Goal: Task Accomplishment & Management: Complete application form

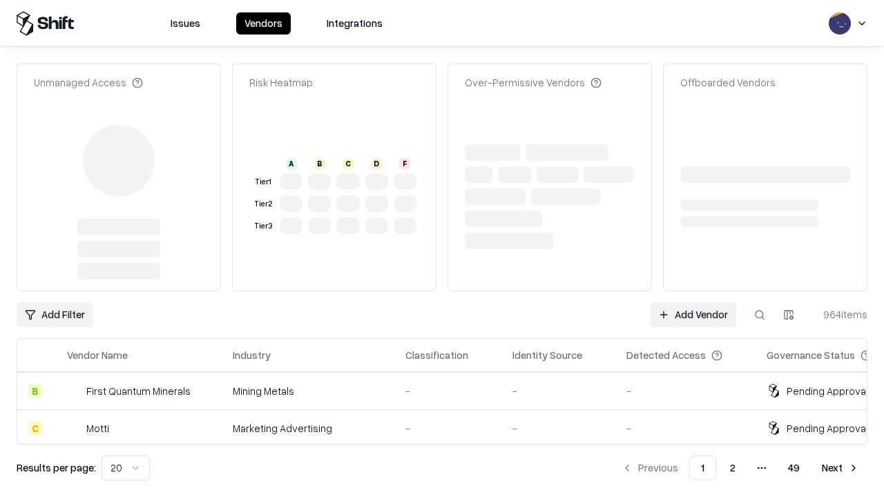
click at [693, 303] on link "Add Vendor" at bounding box center [693, 315] width 86 height 25
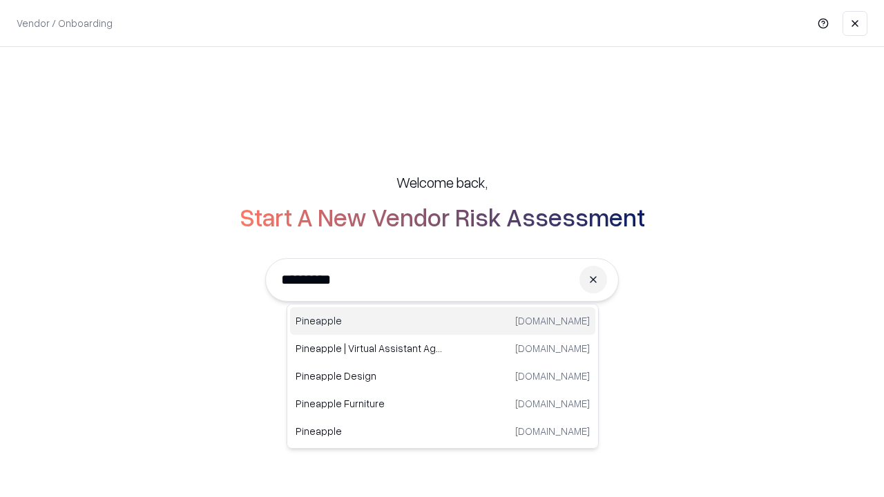
click at [443, 321] on div "Pineapple [DOMAIN_NAME]" at bounding box center [442, 321] width 305 height 28
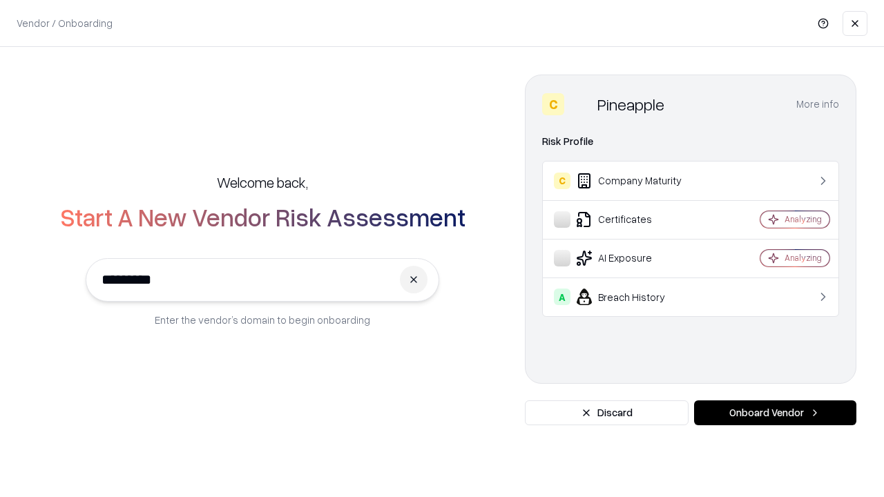
type input "*********"
click at [775, 413] on button "Onboard Vendor" at bounding box center [775, 413] width 162 height 25
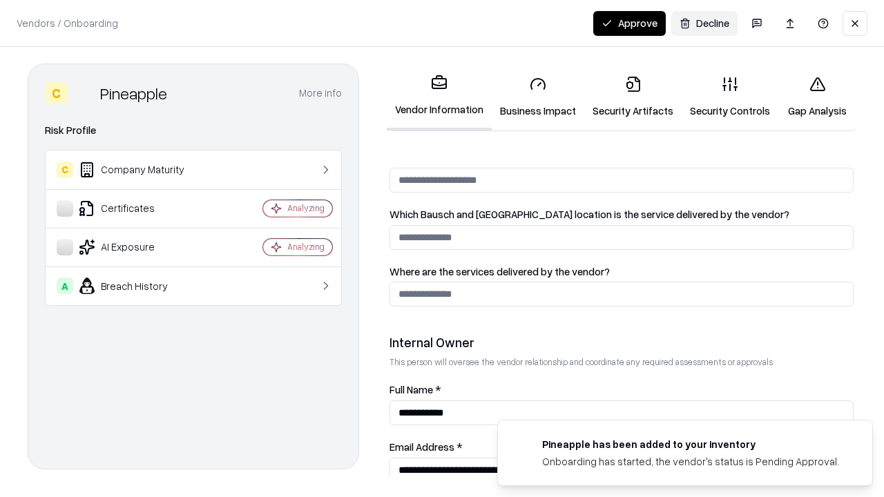
scroll to position [716, 0]
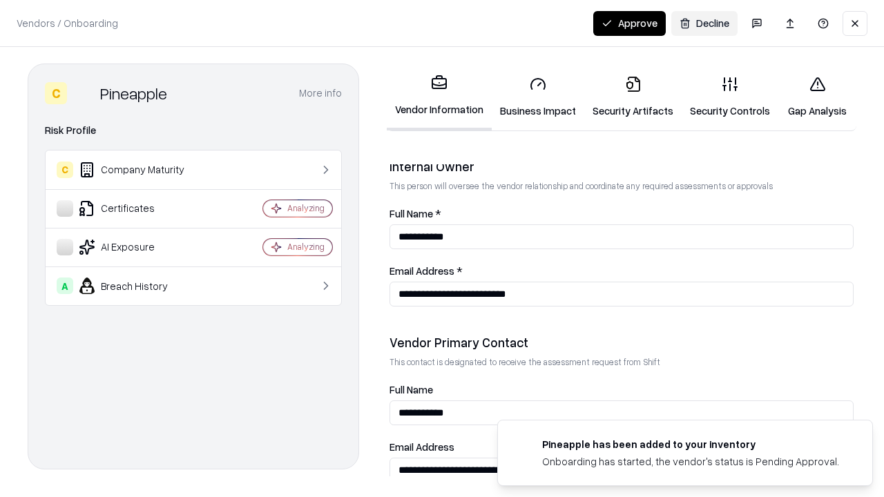
click at [633, 97] on link "Security Artifacts" at bounding box center [632, 97] width 97 height 64
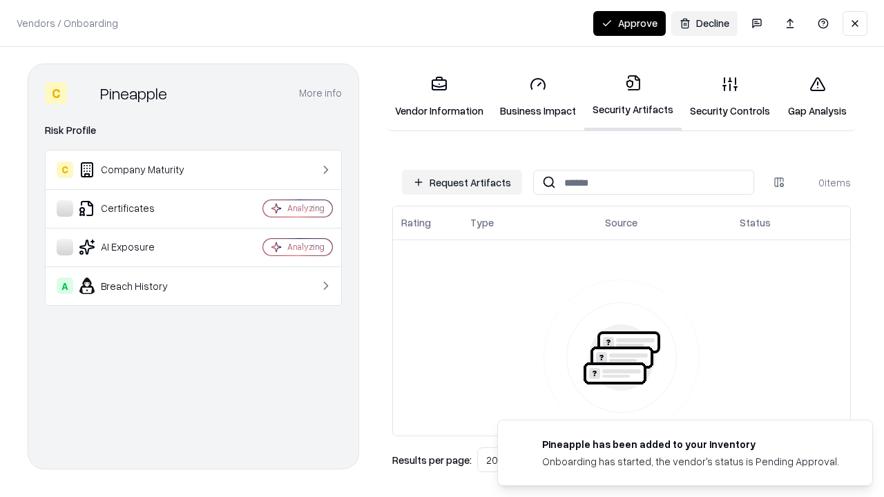
click at [462, 182] on button "Request Artifacts" at bounding box center [462, 182] width 120 height 25
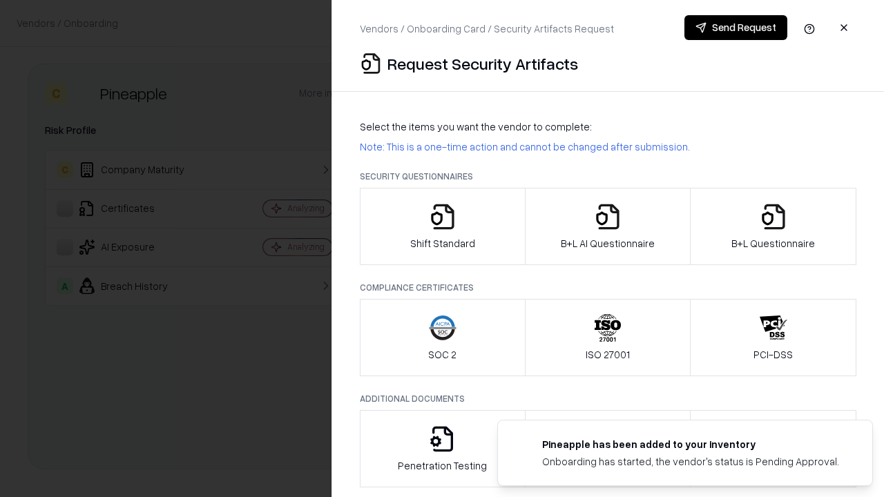
click at [773, 227] on icon "button" at bounding box center [774, 217] width 28 height 28
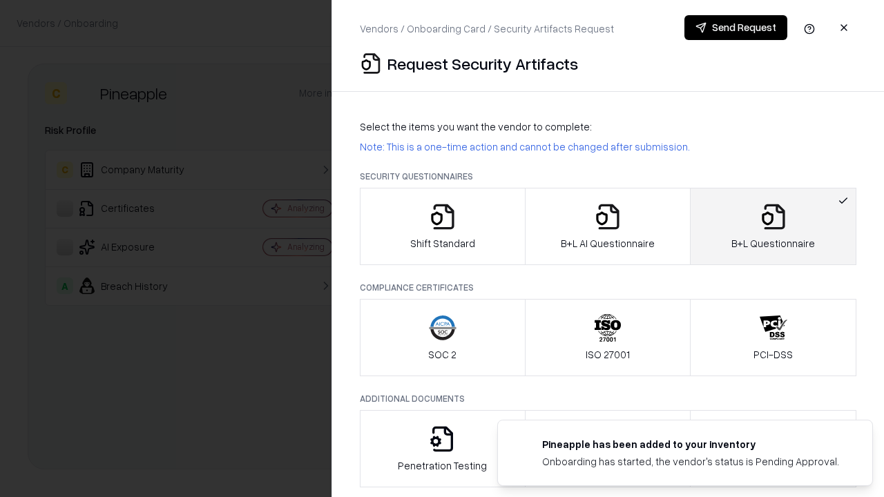
click at [607, 227] on icon "button" at bounding box center [608, 217] width 28 height 28
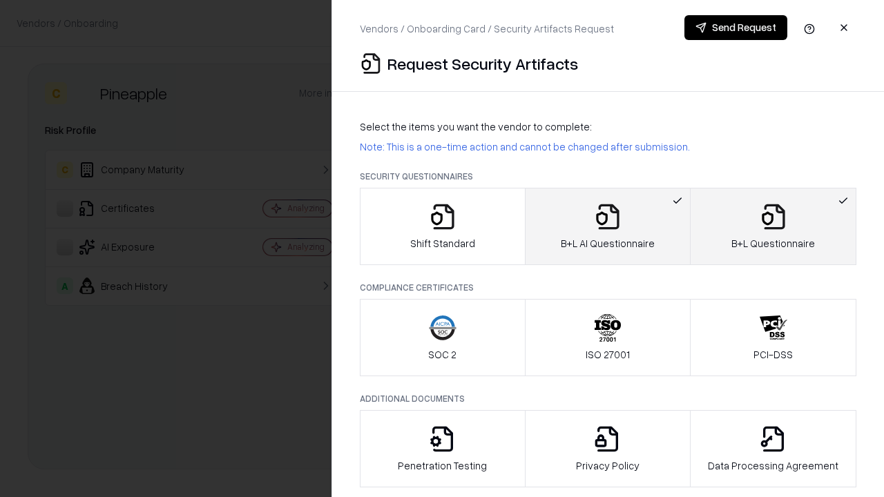
click at [736, 28] on button "Send Request" at bounding box center [736, 27] width 103 height 25
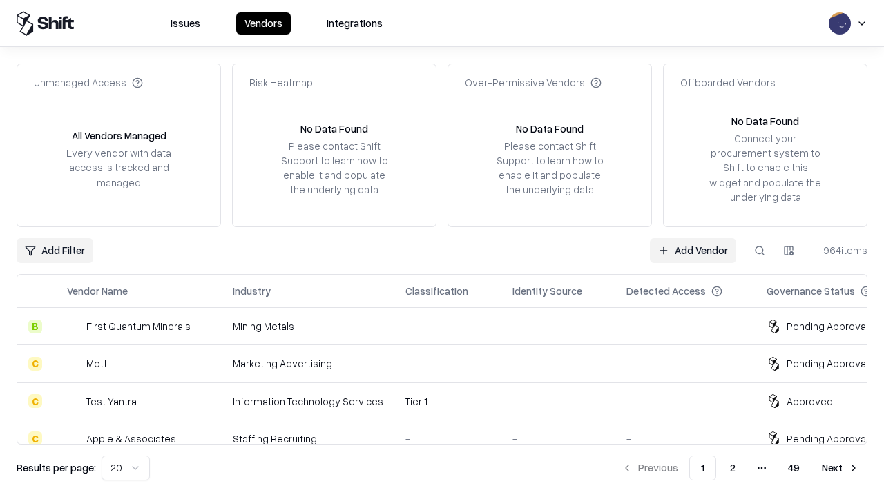
click at [693, 250] on link "Add Vendor" at bounding box center [693, 250] width 86 height 25
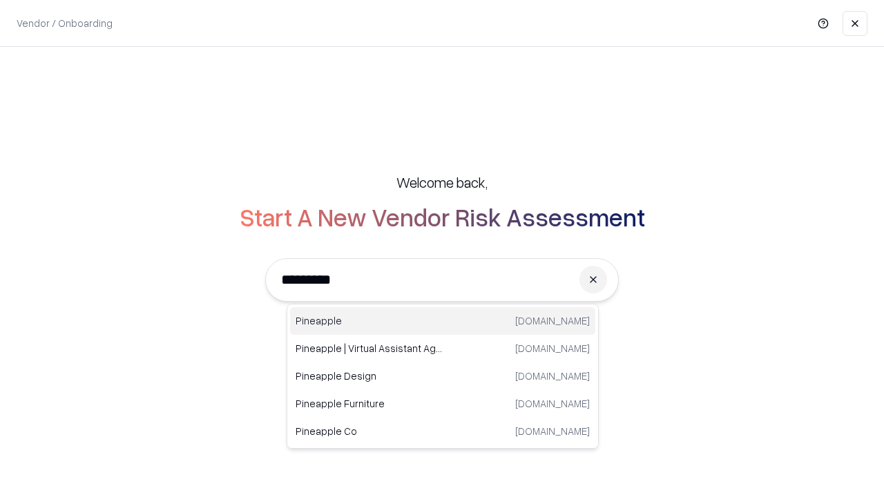
click at [443, 321] on div "Pineapple [DOMAIN_NAME]" at bounding box center [442, 321] width 305 height 28
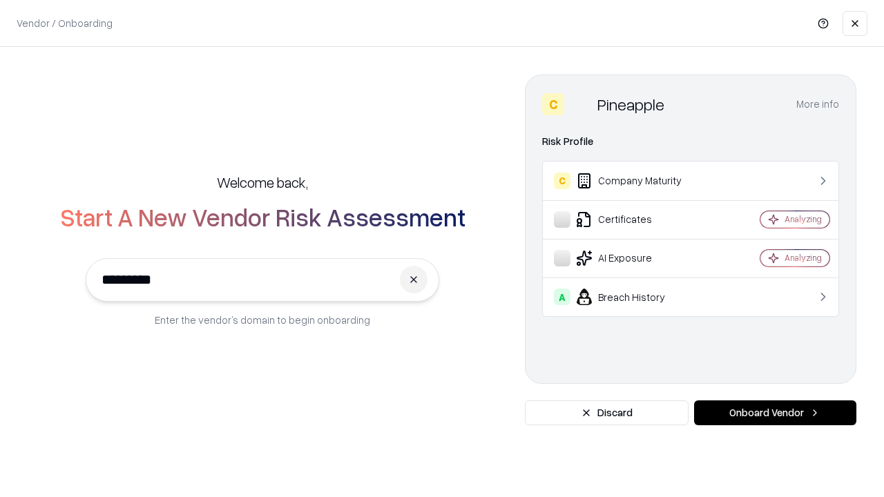
type input "*********"
click at [775, 413] on button "Onboard Vendor" at bounding box center [775, 413] width 162 height 25
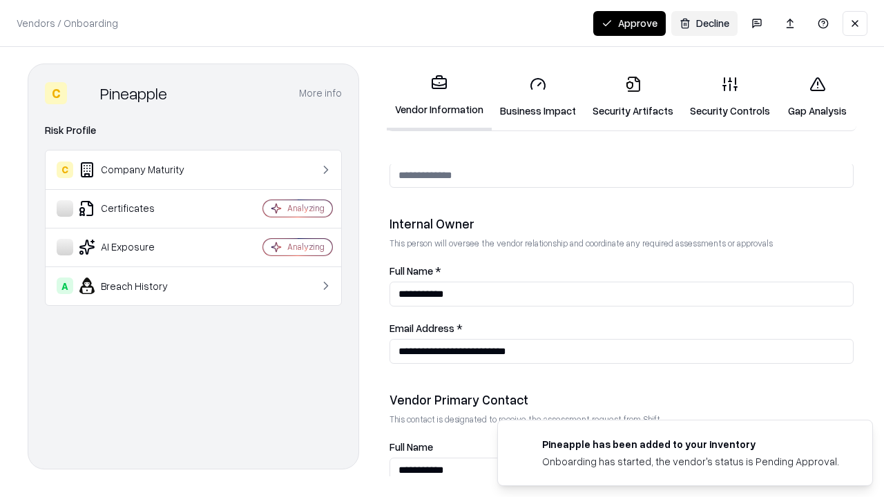
scroll to position [716, 0]
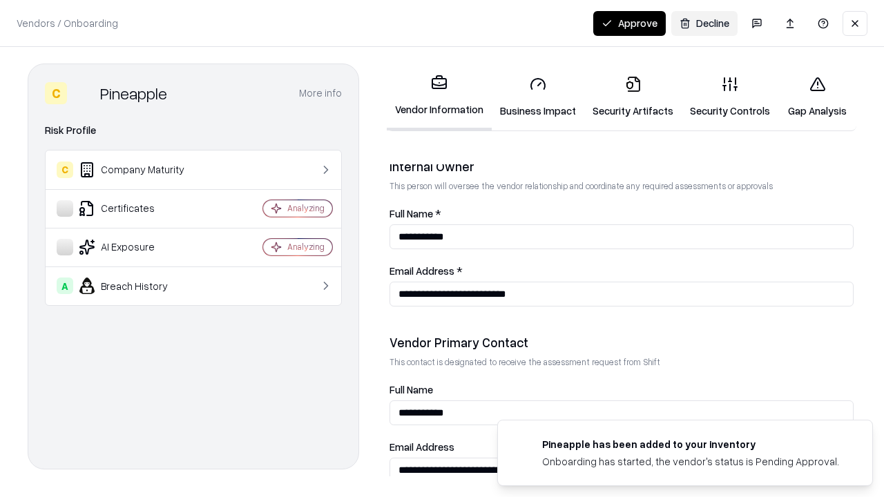
click at [629, 23] on button "Approve" at bounding box center [629, 23] width 73 height 25
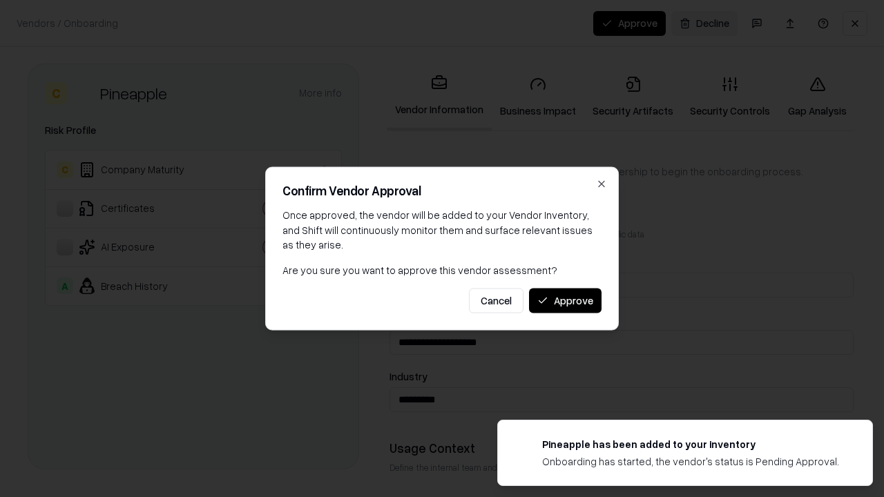
click at [565, 300] on button "Approve" at bounding box center [565, 300] width 73 height 25
